Goal: Check status: Check status

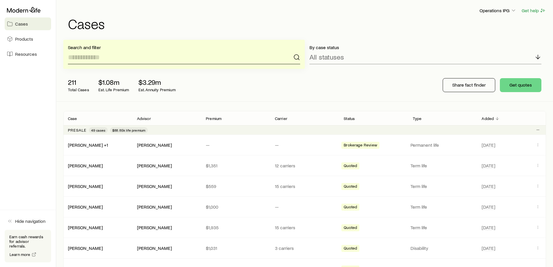
click at [87, 52] on input at bounding box center [184, 57] width 232 height 14
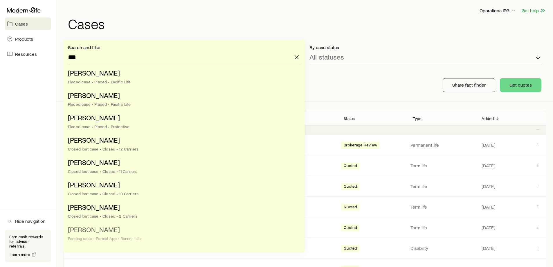
click at [122, 236] on li "[PERSON_NAME] case • Formal App • Banner Life" at bounding box center [182, 234] width 229 height 22
type input "**********"
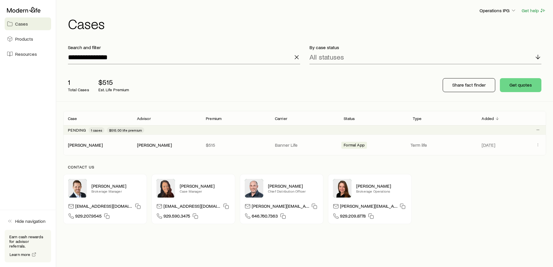
click at [536, 141] on span "Client cases" at bounding box center [538, 145] width 7 height 8
click at [538, 144] on icon "Client cases" at bounding box center [538, 144] width 5 height 5
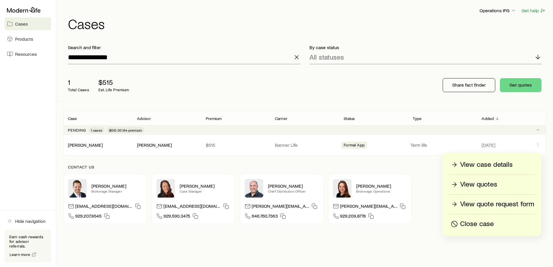
click at [499, 165] on p "View case details" at bounding box center [486, 164] width 53 height 9
